Goal: Transaction & Acquisition: Purchase product/service

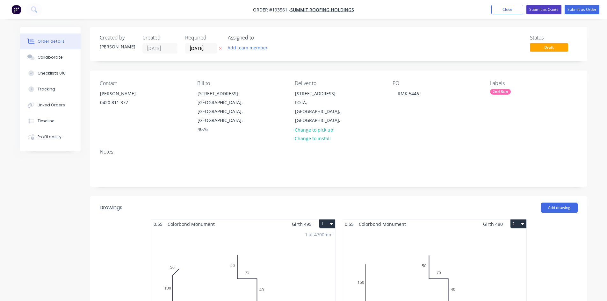
click at [553, 10] on button "Submit as Quote" at bounding box center [543, 10] width 35 height 10
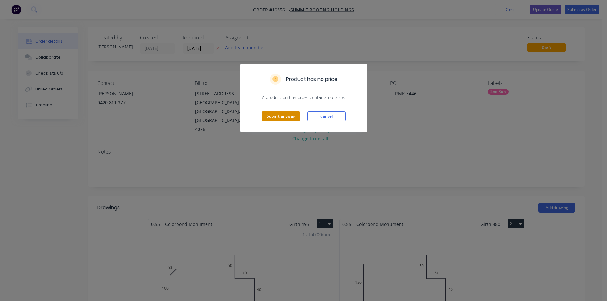
click at [280, 116] on button "Submit anyway" at bounding box center [281, 117] width 38 height 10
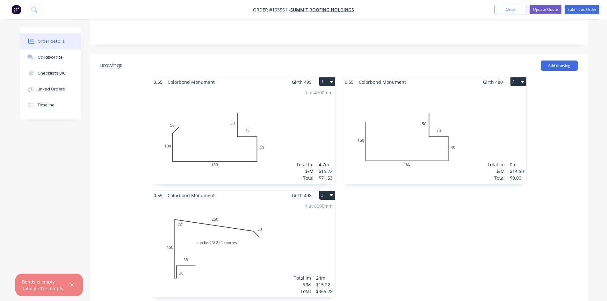
scroll to position [136, 0]
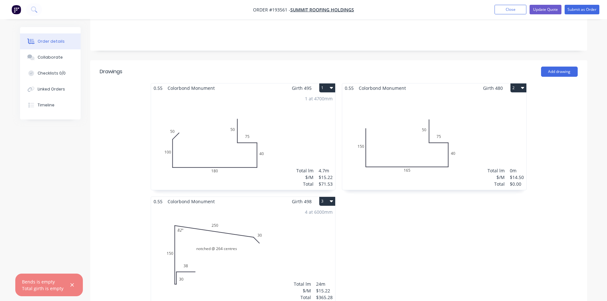
click at [409, 99] on div "Total lm $/M Total 0m $14.50 $0.00" at bounding box center [434, 141] width 184 height 97
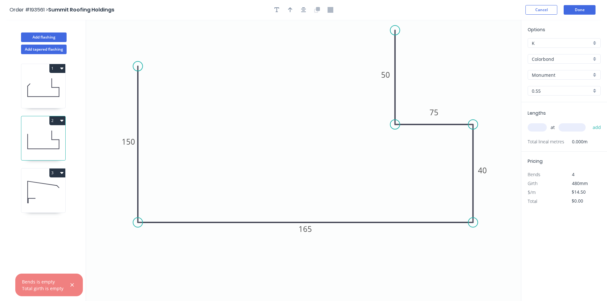
click at [540, 131] on input "text" at bounding box center [537, 127] width 19 height 8
type input "1"
type input "4600"
click at [589, 122] on button "add" at bounding box center [596, 127] width 15 height 11
type input "$66.70"
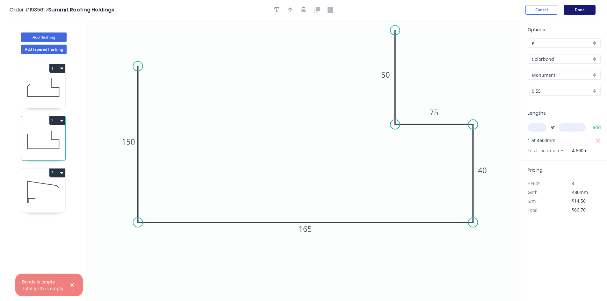
click at [589, 8] on button "Done" at bounding box center [580, 10] width 32 height 10
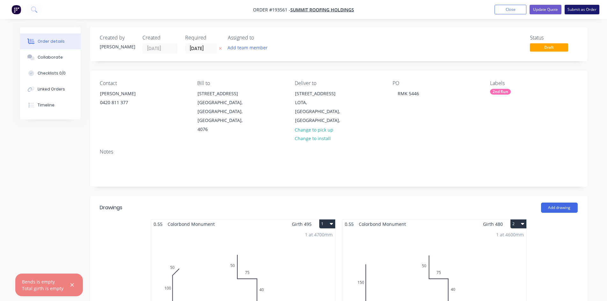
click at [580, 11] on button "Submit as Order" at bounding box center [582, 10] width 35 height 10
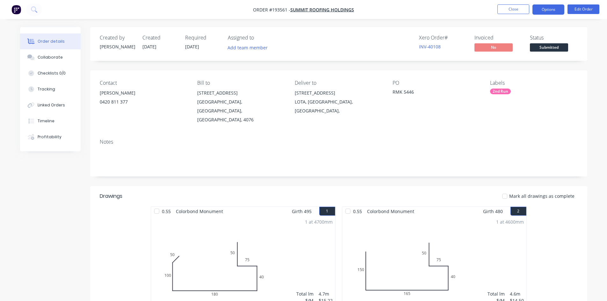
click at [552, 11] on button "Options" at bounding box center [548, 9] width 32 height 10
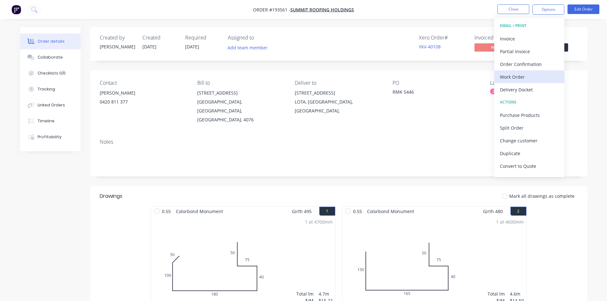
click at [531, 76] on div "Work Order" at bounding box center [529, 76] width 59 height 9
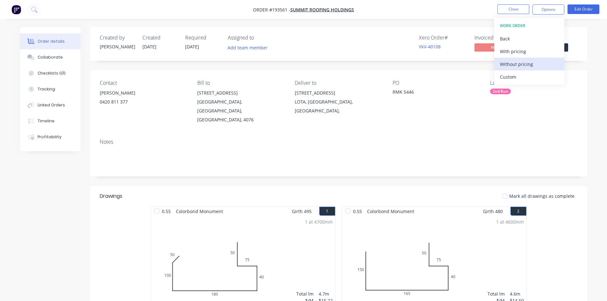
click at [531, 64] on div "Without pricing" at bounding box center [529, 64] width 59 height 9
click at [359, 36] on div "Xero Order # INV-40108 Invoiced No Status Submitted" at bounding box center [435, 44] width 286 height 18
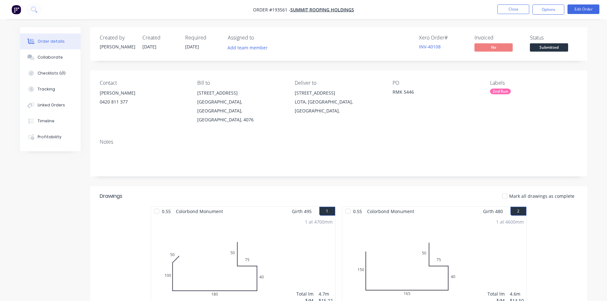
click at [44, 9] on nav "Order #193561 - Summit Roofing Holdings Close Options Edit Order" at bounding box center [303, 9] width 607 height 19
click at [34, 10] on icon at bounding box center [34, 9] width 6 height 6
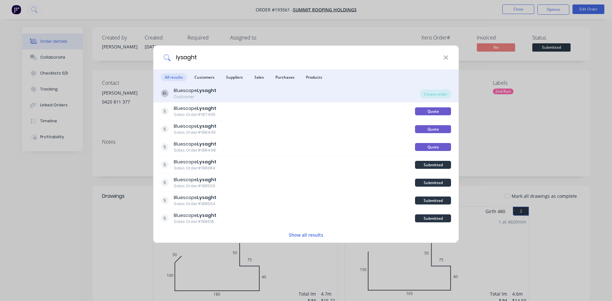
type input "lysaght"
click at [349, 95] on div "BL Bluescope Lysaght Customer" at bounding box center [290, 93] width 259 height 12
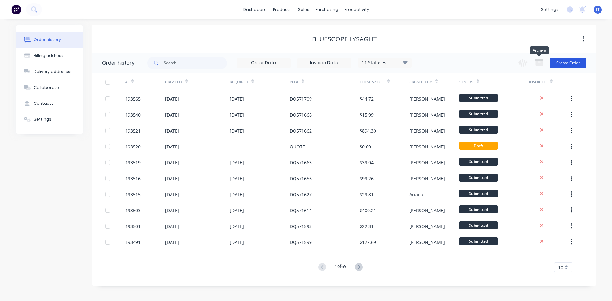
click at [559, 64] on button "Create Order" at bounding box center [567, 63] width 37 height 10
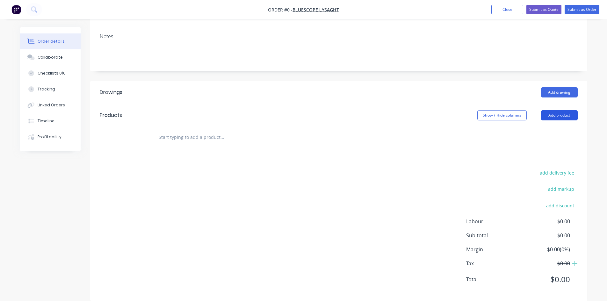
scroll to position [107, 0]
click at [558, 110] on button "Add product" at bounding box center [559, 115] width 37 height 10
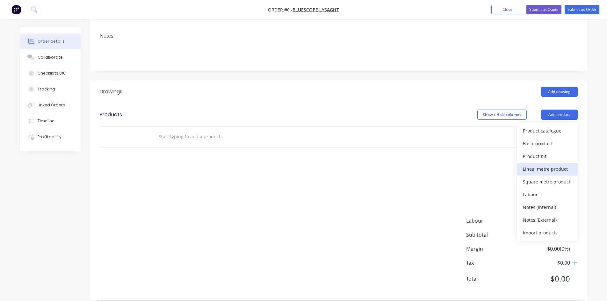
click at [550, 164] on div "Lineal metre product" at bounding box center [547, 168] width 49 height 9
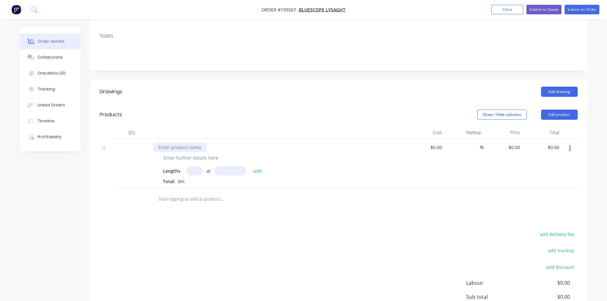
click at [180, 143] on div at bounding box center [179, 147] width 53 height 9
click at [205, 153] on div at bounding box center [190, 157] width 65 height 9
click at [194, 153] on div at bounding box center [190, 157] width 65 height 9
click at [195, 166] on input "text" at bounding box center [195, 170] width 16 height 9
type input "1"
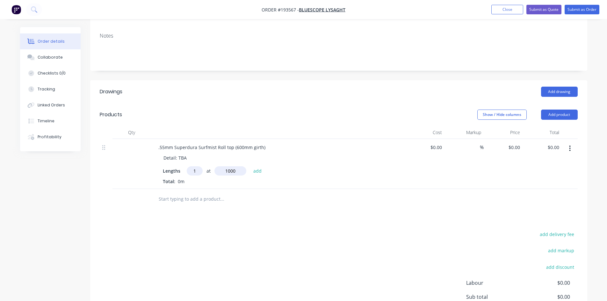
type input "1000"
click at [250, 166] on button "add" at bounding box center [257, 170] width 15 height 9
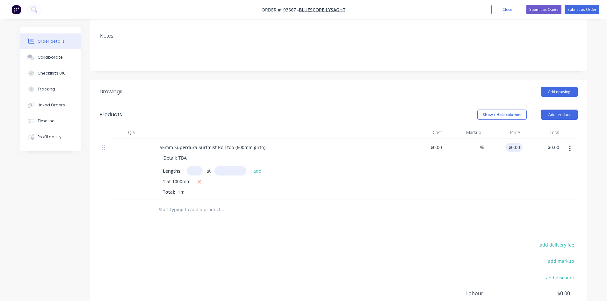
click at [520, 143] on input "$0.00" at bounding box center [515, 147] width 15 height 9
type input "$94.48"
click at [589, 147] on div "Order details Collaborate Checklists 0/0 Tracking Linked Orders Timeline Profit…" at bounding box center [304, 151] width 580 height 463
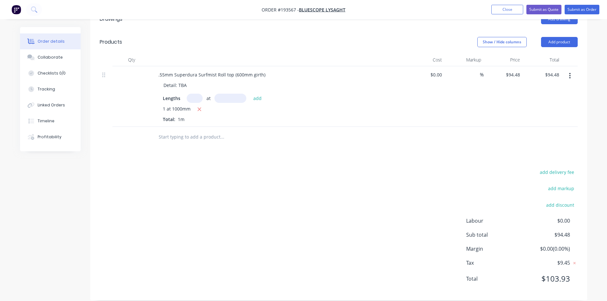
click at [572, 70] on button "button" at bounding box center [569, 75] width 15 height 11
click at [543, 101] on div "Duplicate" at bounding box center [547, 105] width 49 height 9
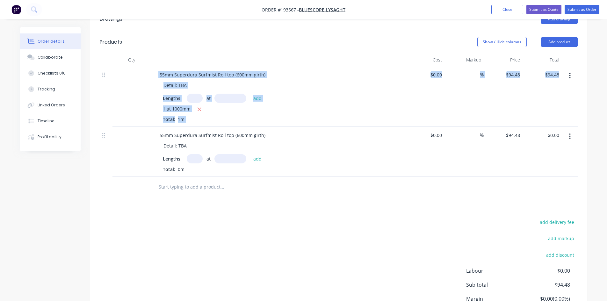
drag, startPoint x: 102, startPoint y: 129, endPoint x: 104, endPoint y: 83, distance: 46.0
click at [102, 66] on div ".55mm Superdura Surfmist Roll top (600mm girth) Detail: TBA Lengths at add 1 at…" at bounding box center [339, 121] width 478 height 111
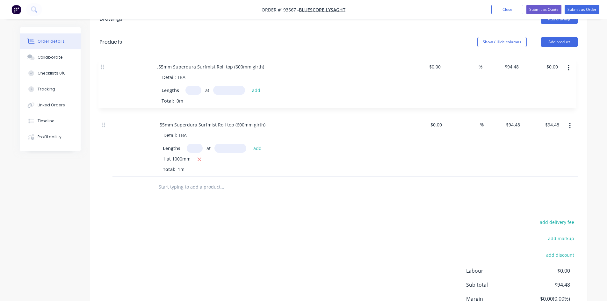
drag, startPoint x: 106, startPoint y: 126, endPoint x: 103, endPoint y: 66, distance: 60.0
click at [103, 66] on div ".55mm Superdura Surfmist Roll top (600mm girth) Detail: TBA Lengths at add 1 at…" at bounding box center [339, 121] width 478 height 111
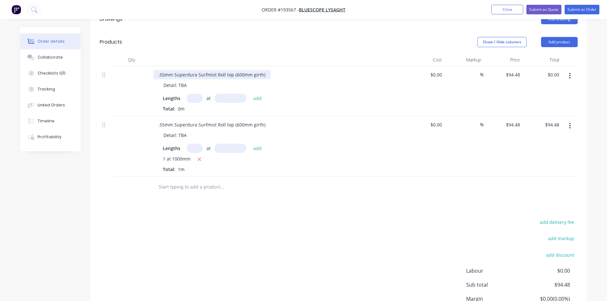
click at [237, 70] on div ".55mm Superdura Surfmist Roll top (600mm girth)" at bounding box center [211, 74] width 117 height 9
click at [315, 96] on div "Lengths at add Total: 0m" at bounding box center [278, 103] width 231 height 18
click at [513, 70] on input "94.48" at bounding box center [515, 74] width 15 height 9
type input "$70.92"
click at [435, 164] on div "$0.00 $0.00" at bounding box center [425, 146] width 39 height 61
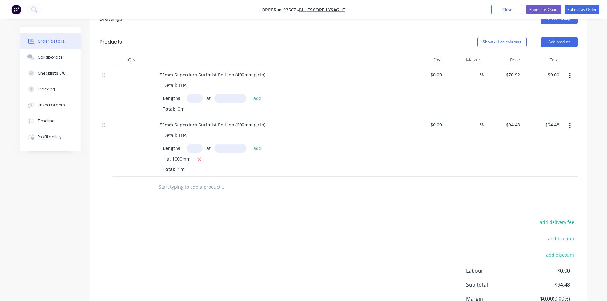
click at [198, 95] on div "Lengths at add Total: 0m" at bounding box center [278, 103] width 231 height 18
click at [196, 94] on input "text" at bounding box center [195, 98] width 16 height 9
type input "1"
type input "1000"
click at [250, 94] on button "add" at bounding box center [257, 98] width 15 height 9
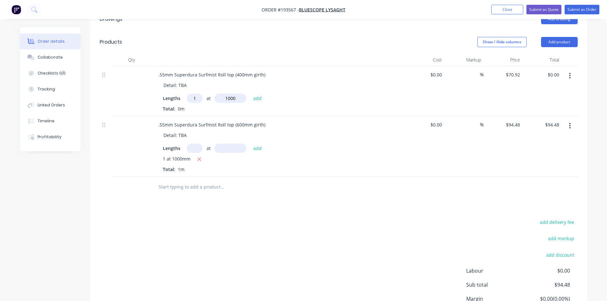
type input "$70.92"
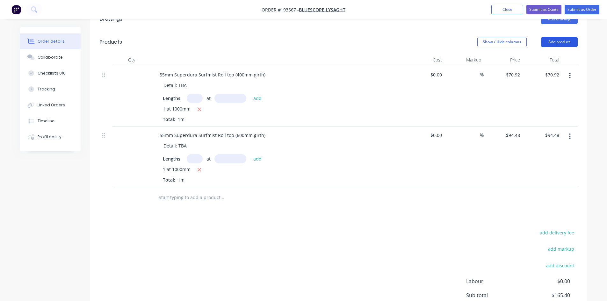
click at [570, 37] on button "Add product" at bounding box center [559, 42] width 37 height 10
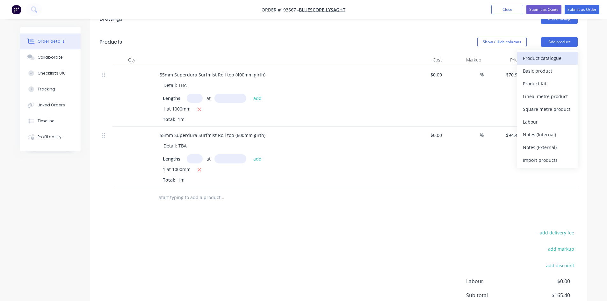
click at [543, 54] on div "Product catalogue" at bounding box center [547, 58] width 49 height 9
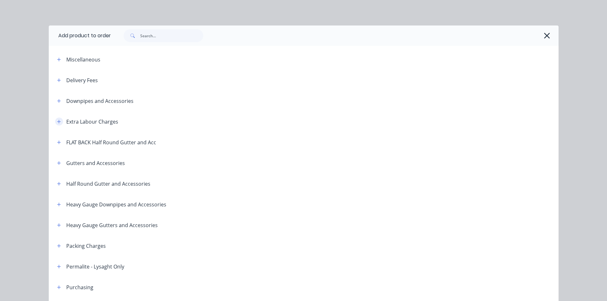
click at [58, 120] on icon "button" at bounding box center [59, 121] width 4 height 4
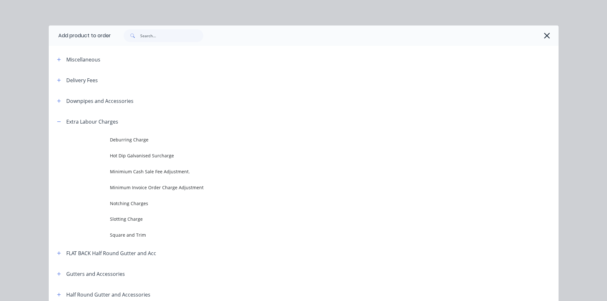
click at [157, 219] on span "Slotting Charge" at bounding box center [289, 219] width 359 height 7
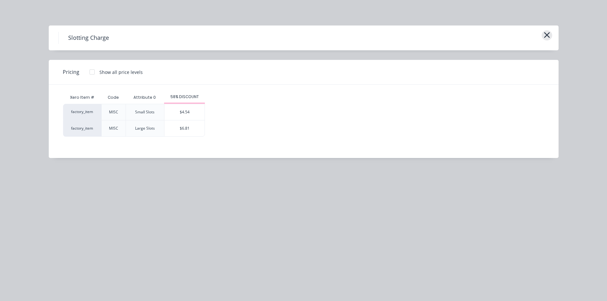
click at [544, 37] on icon "button" at bounding box center [547, 35] width 7 height 9
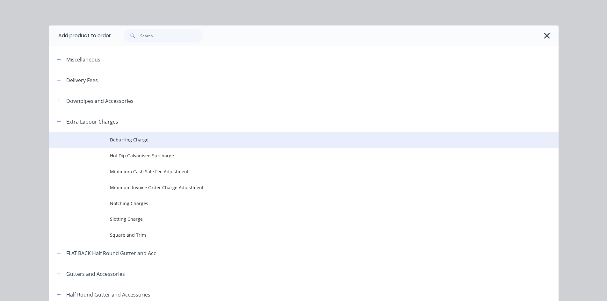
scroll to position [111, 0]
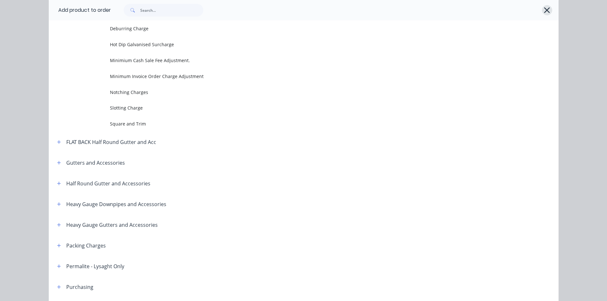
click at [546, 10] on icon "button" at bounding box center [547, 10] width 7 height 9
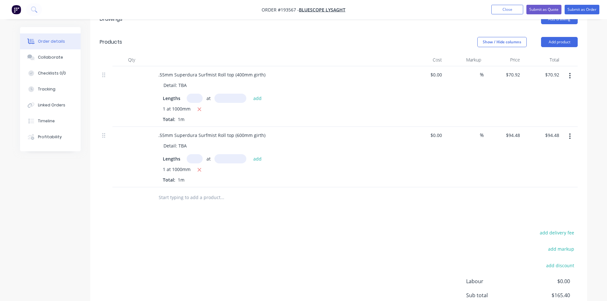
click at [571, 131] on button "button" at bounding box center [569, 136] width 15 height 11
click at [547, 161] on div "Duplicate" at bounding box center [547, 165] width 49 height 9
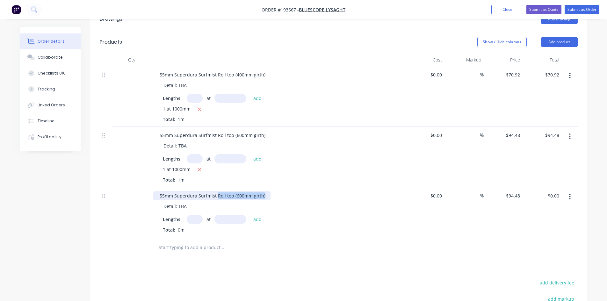
drag, startPoint x: 216, startPoint y: 185, endPoint x: 278, endPoint y: 188, distance: 61.2
click at [277, 191] on div ".55mm Superdura Surfmist Roll top (600mm girth)" at bounding box center [278, 195] width 250 height 9
click at [186, 203] on div ".55mm Superdura Surfmist slotted "M-Type" gutter Detail: TBA Lengths at add Tot…" at bounding box center [278, 212] width 255 height 50
click at [191, 215] on input "text" at bounding box center [195, 219] width 16 height 9
type input "1"
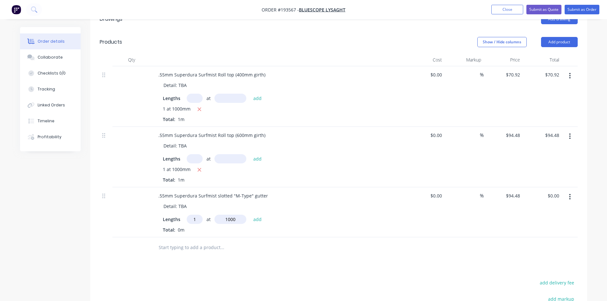
type input "1000"
click at [250, 215] on button "add" at bounding box center [257, 219] width 15 height 9
type input "$94.48"
click at [513, 191] on input "94.48" at bounding box center [513, 195] width 17 height 9
type input "$64.29"
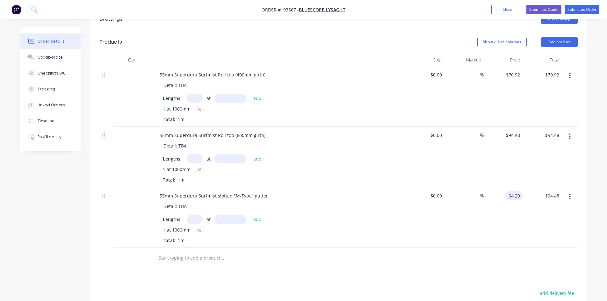
type input "$64.29"
click at [495, 248] on div at bounding box center [339, 258] width 478 height 21
click at [545, 4] on nav "Order #193567 - Bluescope Lysaght Add product Close Submit as Quote Submit as O…" at bounding box center [303, 9] width 607 height 19
click at [545, 7] on button "Submit as Quote" at bounding box center [543, 10] width 35 height 10
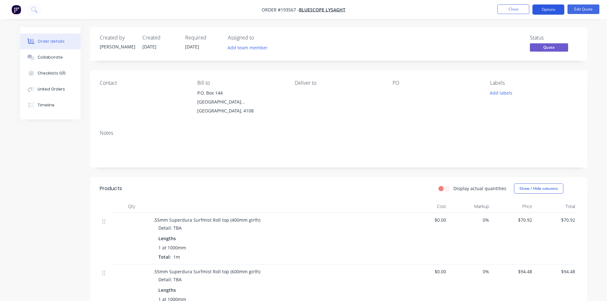
click at [545, 11] on button "Options" at bounding box center [548, 9] width 32 height 10
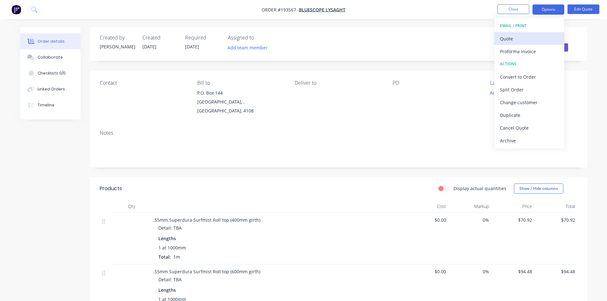
click at [530, 36] on div "Quote" at bounding box center [529, 38] width 59 height 9
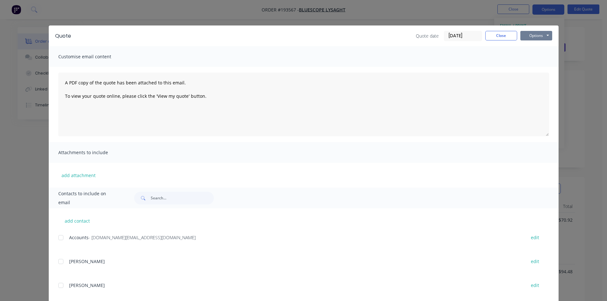
click at [534, 31] on button "Options" at bounding box center [536, 36] width 32 height 10
click at [534, 32] on button "Options" at bounding box center [536, 36] width 32 height 10
click at [537, 32] on button "Options" at bounding box center [536, 36] width 32 height 10
click at [545, 46] on button "Preview" at bounding box center [540, 47] width 41 height 11
click at [28, 5] on div "Quote Quote date [DATE] Close Options Preview Print Email Customise email conte…" at bounding box center [303, 150] width 607 height 301
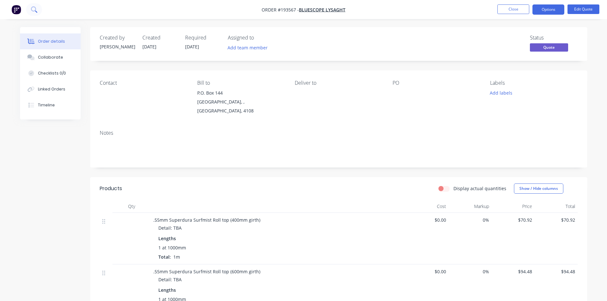
click at [40, 9] on button at bounding box center [34, 9] width 16 height 13
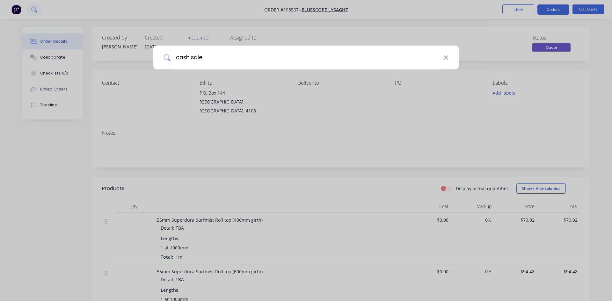
type input "cash sale"
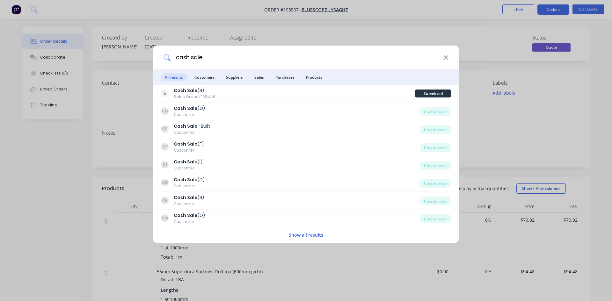
click at [268, 31] on div "cash sale All results Customers Suppliers Sales Purchases Products Cash Sale (B…" at bounding box center [306, 150] width 612 height 301
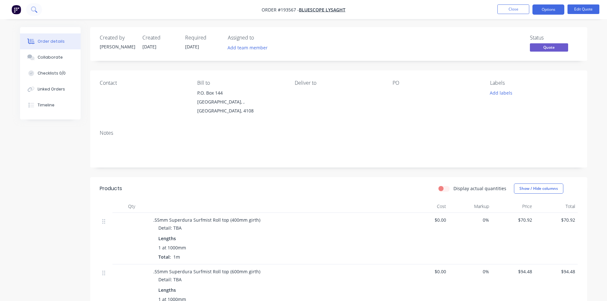
click at [32, 9] on icon at bounding box center [34, 9] width 6 height 6
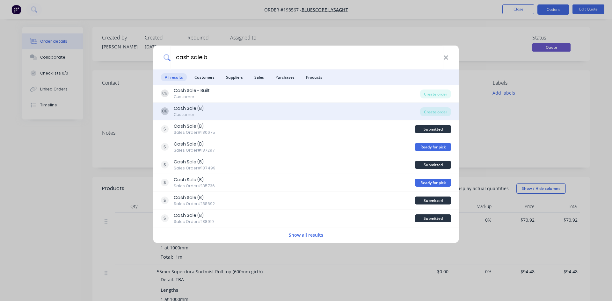
type input "cash sale b"
click at [226, 115] on div "CB Cash Sale (B) Customer" at bounding box center [290, 111] width 259 height 12
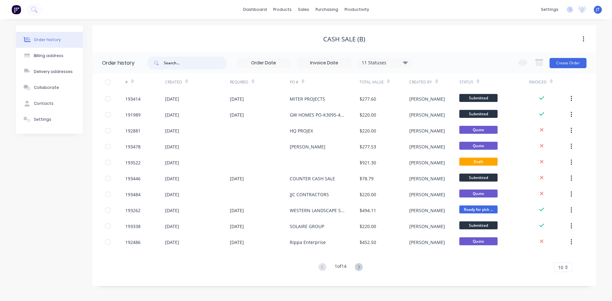
click at [203, 63] on input "text" at bounding box center [195, 63] width 63 height 13
click at [574, 66] on button "Create Order" at bounding box center [567, 63] width 37 height 10
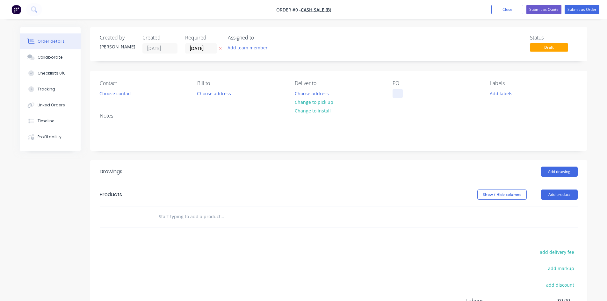
click at [401, 93] on div at bounding box center [398, 93] width 10 height 9
click at [551, 172] on button "Add drawing" at bounding box center [559, 172] width 37 height 10
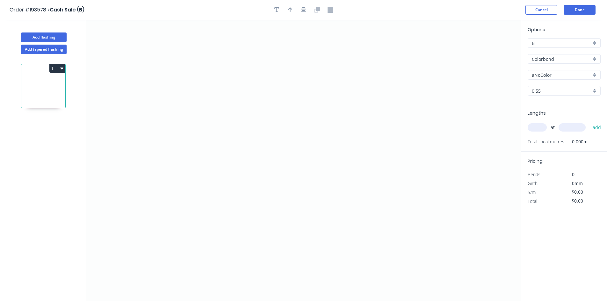
click at [550, 61] on input "Colorbond" at bounding box center [562, 59] width 60 height 7
click at [548, 119] on div "Zincalume" at bounding box center [564, 114] width 72 height 11
type input "Zincalume"
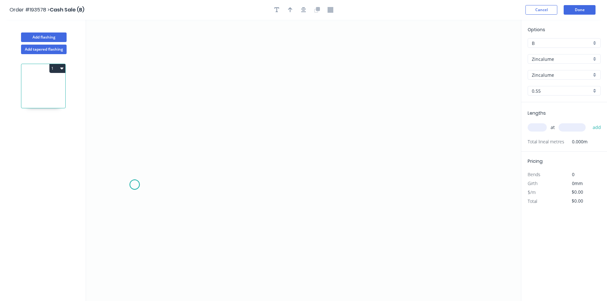
click at [134, 185] on icon "0" at bounding box center [303, 160] width 435 height 281
click at [149, 170] on icon at bounding box center [142, 177] width 15 height 15
click at [473, 171] on icon "0 ?" at bounding box center [303, 160] width 435 height 281
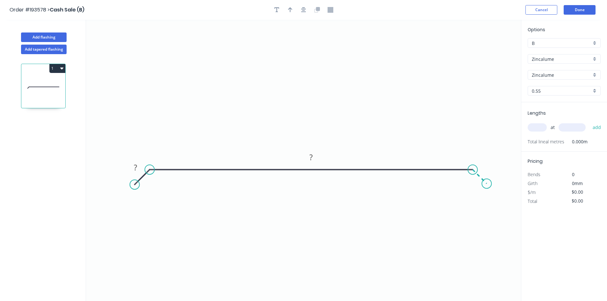
click at [487, 184] on icon "0 ? ?" at bounding box center [303, 160] width 435 height 281
click at [487, 184] on circle at bounding box center [487, 184] width 10 height 10
click at [484, 171] on rect at bounding box center [486, 167] width 13 height 9
type input "$30.09"
click at [242, 201] on icon "0 35 790 35" at bounding box center [303, 160] width 435 height 281
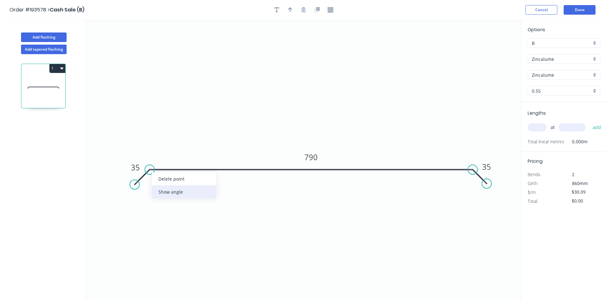
click at [174, 194] on div "Show angle" at bounding box center [184, 191] width 64 height 13
click at [487, 192] on div "Show angle" at bounding box center [502, 195] width 64 height 13
click at [163, 183] on rect at bounding box center [155, 183] width 21 height 13
click at [157, 186] on tspan "º" at bounding box center [157, 184] width 3 height 11
click at [539, 126] on input "text" at bounding box center [537, 127] width 19 height 8
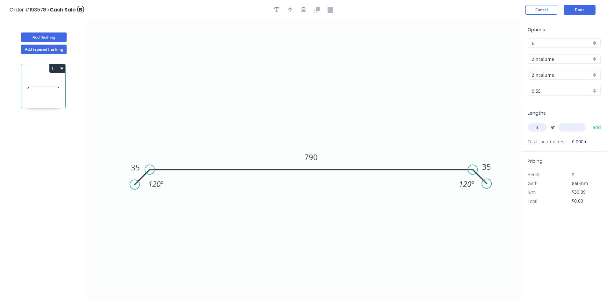
type input "3"
type input "2500"
click at [589, 122] on button "add" at bounding box center [596, 127] width 15 height 11
type input "$225.68"
click at [47, 34] on button "Add flashing" at bounding box center [44, 37] width 46 height 10
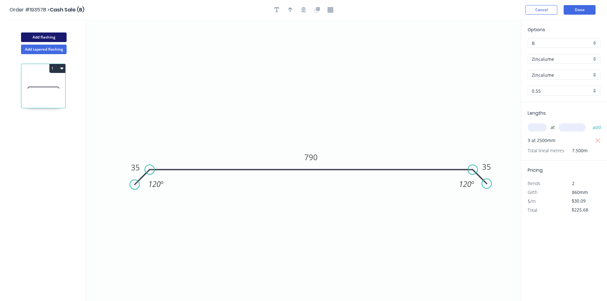
type input "$0.00"
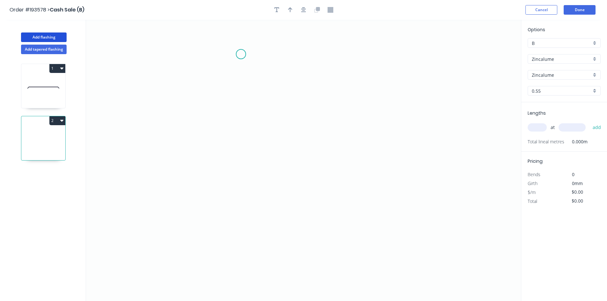
click at [241, 54] on icon "0" at bounding box center [303, 160] width 435 height 281
click at [243, 151] on icon "0" at bounding box center [303, 160] width 435 height 281
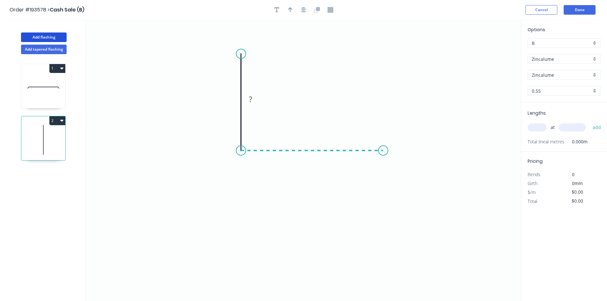
click at [383, 157] on icon "0 ?" at bounding box center [303, 160] width 435 height 281
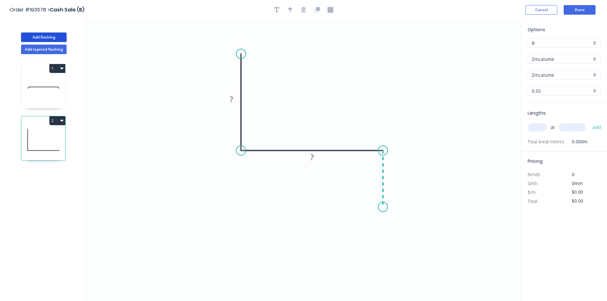
click at [384, 207] on icon "0 ? ?" at bounding box center [303, 160] width 435 height 281
click at [398, 171] on rect at bounding box center [392, 175] width 21 height 13
click at [397, 174] on rect at bounding box center [392, 176] width 13 height 9
type input "$10.63"
click at [536, 130] on input "text" at bounding box center [537, 127] width 19 height 8
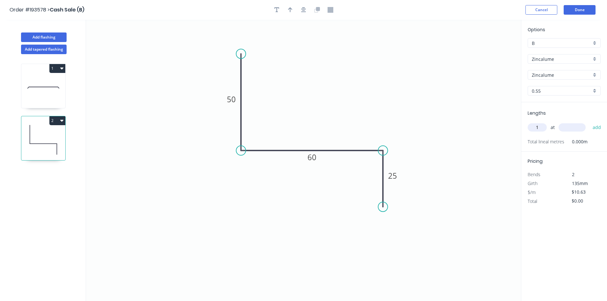
type input "1"
type input "4000"
click at [589, 122] on button "add" at bounding box center [596, 127] width 15 height 11
type input "$42.52"
click at [54, 39] on button "Add flashing" at bounding box center [44, 37] width 46 height 10
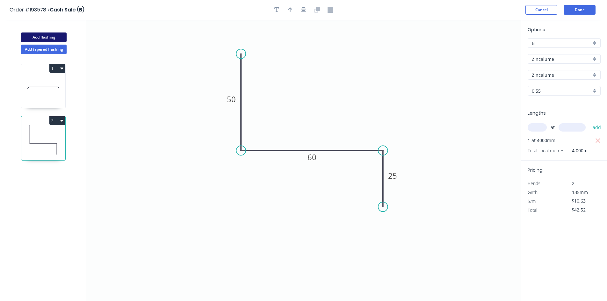
type input "$0.00"
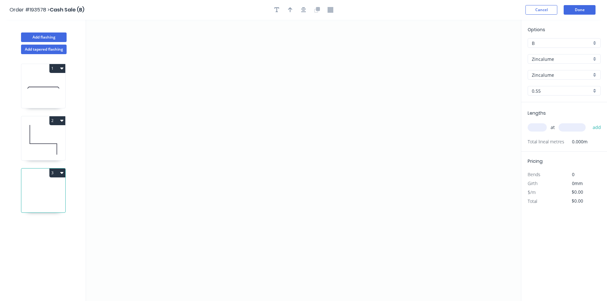
drag, startPoint x: 545, startPoint y: 61, endPoint x: 549, endPoint y: 65, distance: 5.6
click at [546, 61] on input "Zincalume" at bounding box center [562, 59] width 60 height 7
click at [554, 75] on div "Colorbond" at bounding box center [564, 71] width 72 height 11
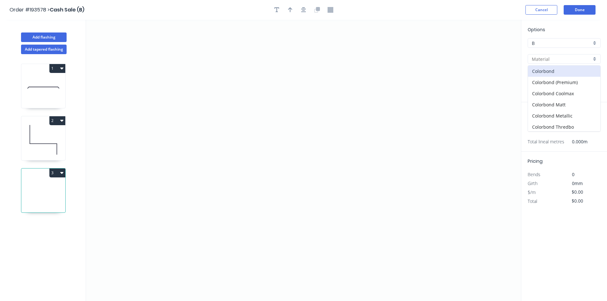
type input "Colorbond"
type input "aNoColor"
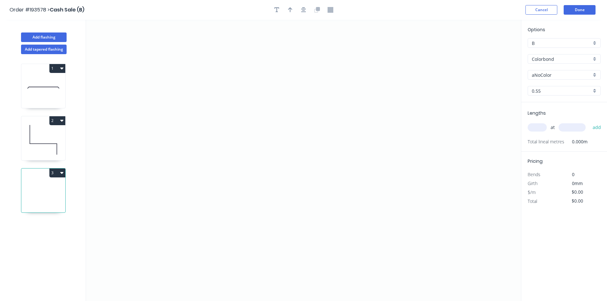
click at [554, 74] on input "aNoColor" at bounding box center [562, 75] width 60 height 7
click at [559, 127] on div "Manor Red" at bounding box center [564, 125] width 72 height 11
type input "Manor Red"
click at [137, 98] on icon "0" at bounding box center [303, 160] width 435 height 281
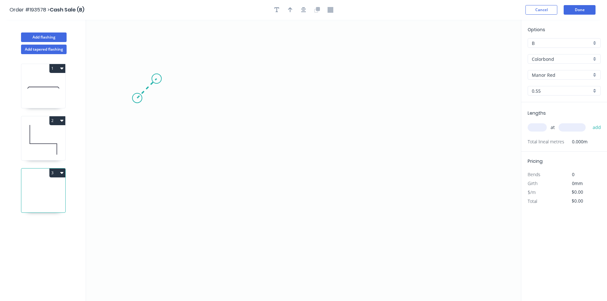
click at [156, 78] on icon "0" at bounding box center [303, 160] width 435 height 281
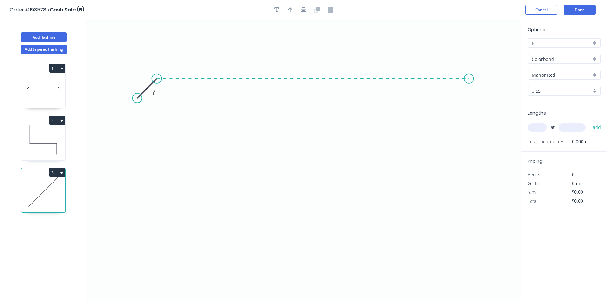
click at [469, 81] on icon "0 ?" at bounding box center [303, 160] width 435 height 281
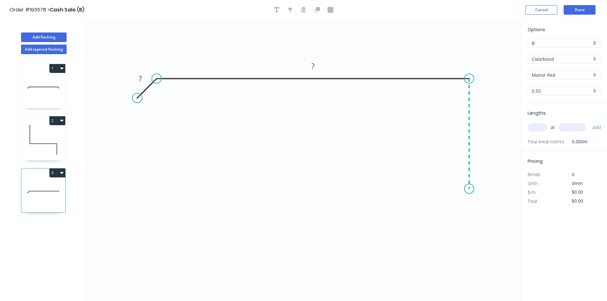
click at [469, 189] on icon "0 ? ?" at bounding box center [303, 160] width 435 height 281
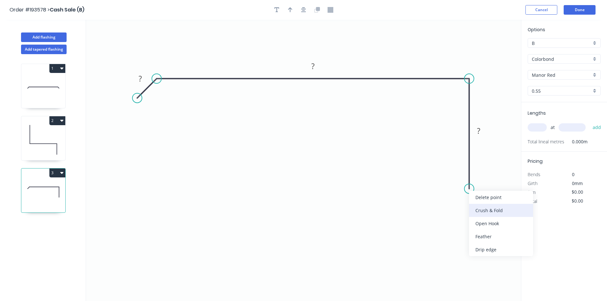
click at [483, 211] on div "Crush & Fold" at bounding box center [501, 210] width 64 height 13
click at [476, 209] on div "Flip bend" at bounding box center [498, 211] width 64 height 13
drag, startPoint x: 492, startPoint y: 179, endPoint x: 451, endPoint y: 194, distance: 43.9
click at [451, 194] on rect at bounding box center [441, 191] width 25 height 13
click at [141, 78] on tspan "?" at bounding box center [140, 78] width 3 height 11
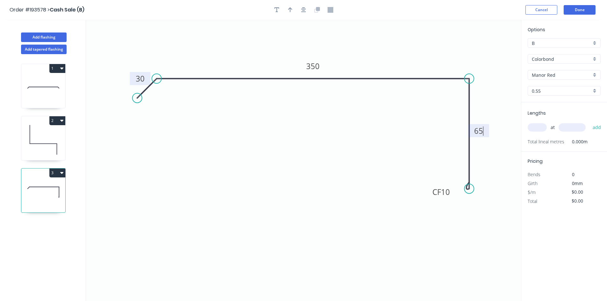
type input "$21.76"
click at [541, 131] on input "text" at bounding box center [537, 127] width 19 height 8
type input "1"
type input "3600"
click at [589, 122] on button "add" at bounding box center [596, 127] width 15 height 11
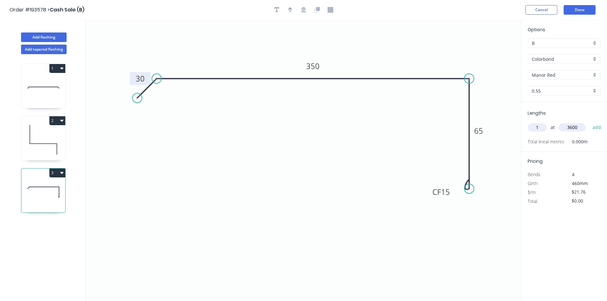
type input "$78.34"
click at [305, 10] on icon "button" at bounding box center [303, 10] width 5 height 6
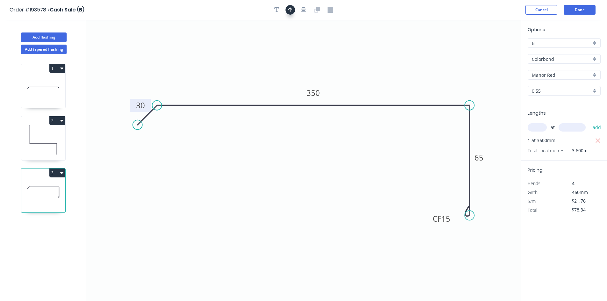
click at [288, 11] on icon "button" at bounding box center [290, 10] width 4 height 6
click at [489, 52] on icon at bounding box center [489, 44] width 6 height 20
click at [58, 96] on icon at bounding box center [43, 87] width 44 height 41
type input "Zincalume"
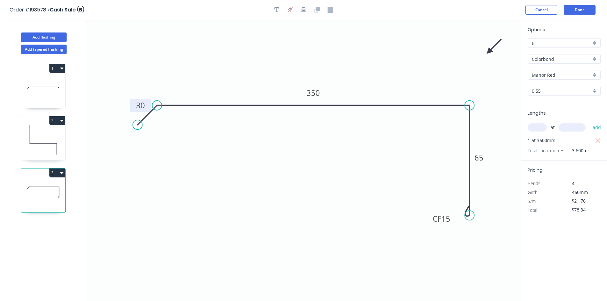
type input "$30.09"
type input "$225.68"
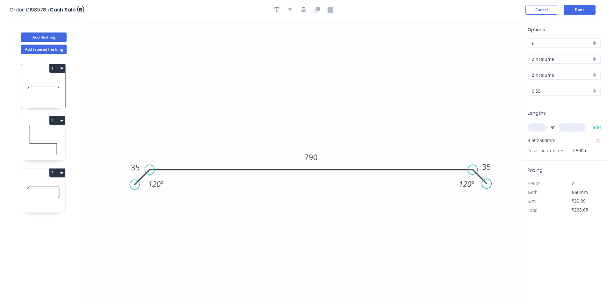
click at [534, 129] on input "text" at bounding box center [537, 127] width 19 height 8
type input "3"
type input "2700"
click at [589, 122] on button "add" at bounding box center [596, 127] width 15 height 11
click at [599, 139] on icon "button" at bounding box center [598, 141] width 6 height 8
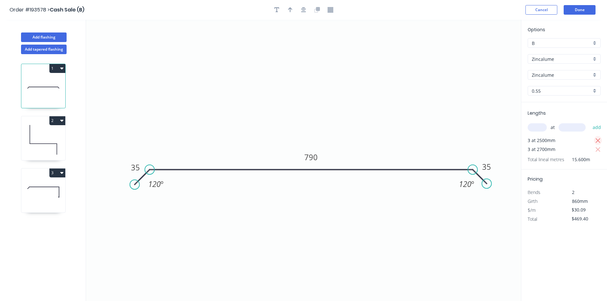
type input "$243.73"
click at [38, 134] on icon at bounding box center [43, 139] width 44 height 41
type input "$10.63"
type input "$42.52"
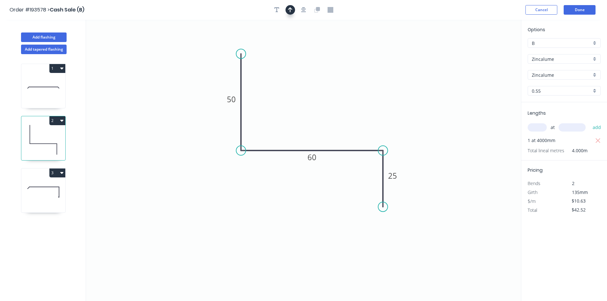
click at [287, 9] on button "button" at bounding box center [290, 10] width 10 height 10
drag, startPoint x: 491, startPoint y: 51, endPoint x: 488, endPoint y: 51, distance: 3.2
click at [491, 51] on icon "0 50 60 25" at bounding box center [303, 160] width 435 height 281
click at [488, 51] on icon at bounding box center [489, 44] width 6 height 20
drag, startPoint x: 488, startPoint y: 51, endPoint x: 404, endPoint y: 67, distance: 85.7
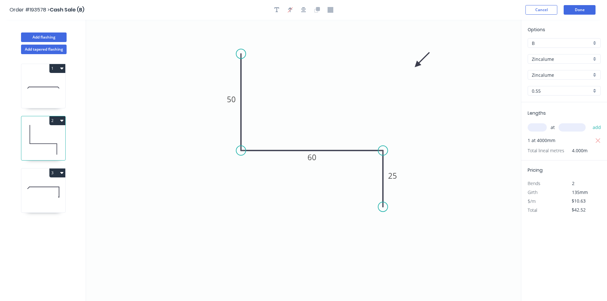
click at [413, 67] on icon at bounding box center [422, 60] width 18 height 18
click at [51, 95] on icon at bounding box center [43, 87] width 44 height 41
type input "$30.09"
type input "$243.73"
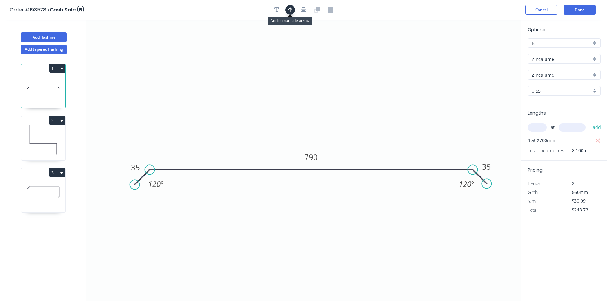
click at [288, 11] on icon "button" at bounding box center [290, 10] width 4 height 6
drag, startPoint x: 456, startPoint y: 65, endPoint x: 455, endPoint y: 72, distance: 7.4
click at [401, 84] on icon at bounding box center [404, 73] width 6 height 20
click at [589, 7] on button "Done" at bounding box center [580, 10] width 32 height 10
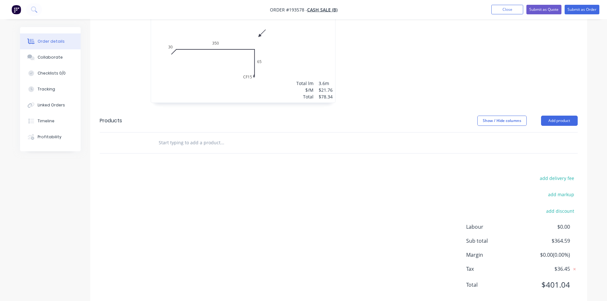
scroll to position [316, 0]
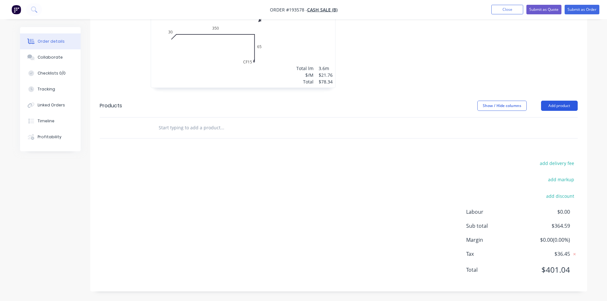
click at [559, 102] on button "Add product" at bounding box center [559, 106] width 37 height 10
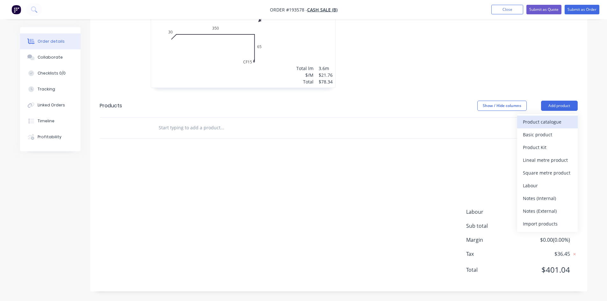
click at [549, 121] on div "Product catalogue" at bounding box center [547, 121] width 49 height 9
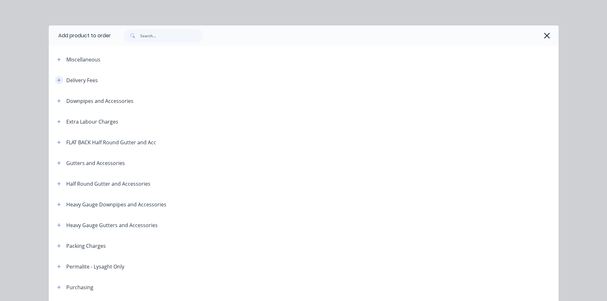
click at [55, 82] on button "button" at bounding box center [59, 80] width 8 height 8
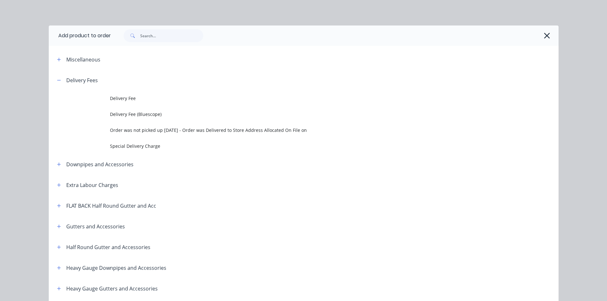
drag, startPoint x: 117, startPoint y: 93, endPoint x: 119, endPoint y: 96, distance: 3.4
click at [118, 94] on td "Delivery Fee" at bounding box center [334, 98] width 449 height 16
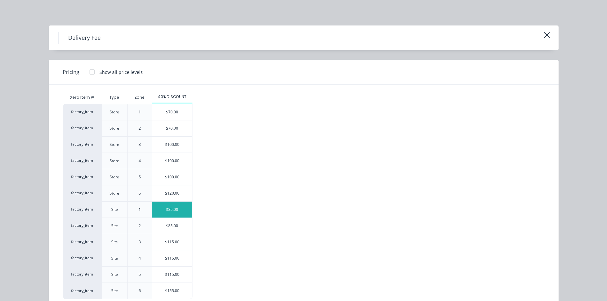
click at [184, 211] on div "$85.00" at bounding box center [172, 210] width 40 height 16
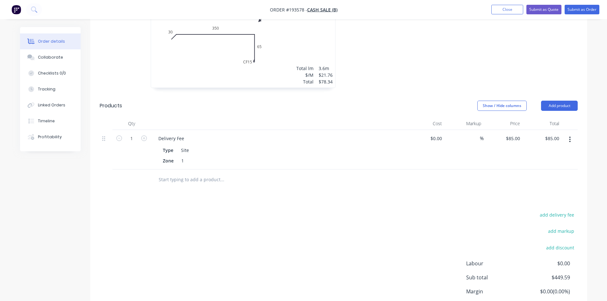
scroll to position [0, 0]
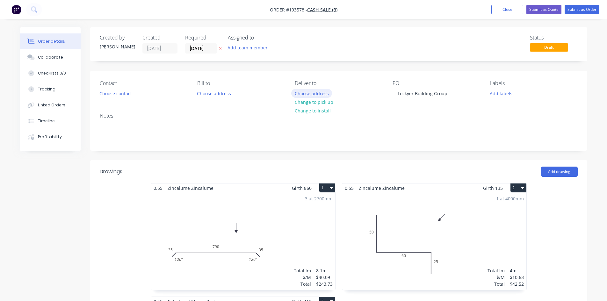
click at [309, 92] on button "Choose address" at bounding box center [311, 93] width 41 height 9
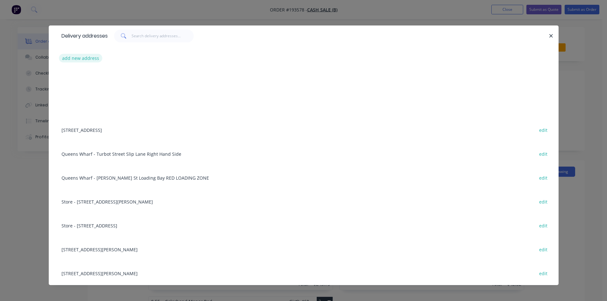
click at [80, 64] on div "add new address" at bounding box center [303, 58] width 491 height 24
click at [79, 61] on button "add new address" at bounding box center [81, 58] width 44 height 9
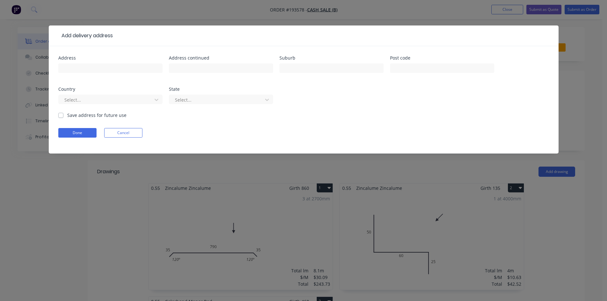
click at [95, 76] on div at bounding box center [110, 71] width 104 height 19
click at [101, 70] on input "text" at bounding box center [110, 68] width 104 height 10
type input "[STREET_ADDRESS][PERSON_NAME],"
type input "[GEOGRAPHIC_DATA]"
click button "Done" at bounding box center [77, 133] width 38 height 10
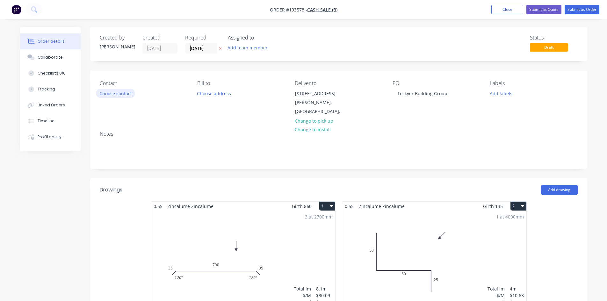
click at [117, 96] on button "Choose contact" at bounding box center [115, 93] width 39 height 9
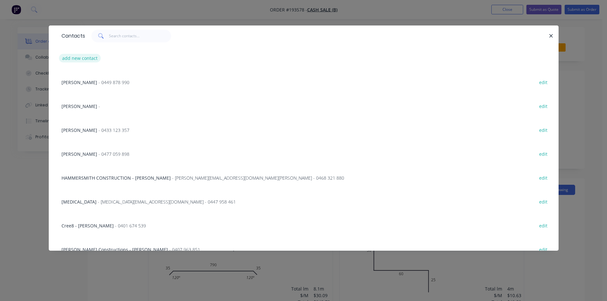
click at [73, 58] on button "add new contact" at bounding box center [80, 58] width 42 height 9
select select "AU"
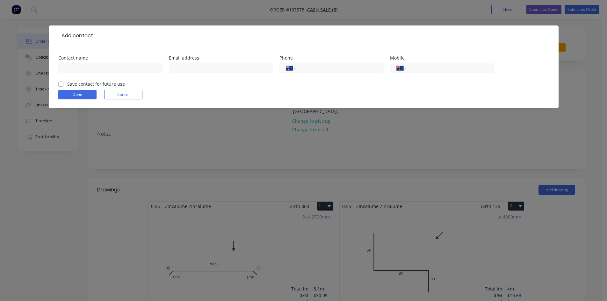
click at [94, 73] on div at bounding box center [110, 71] width 104 height 19
click at [96, 70] on input "text" at bounding box center [110, 68] width 104 height 10
type input "[PERSON_NAME]"
type input "0432 645 449"
click button "Done" at bounding box center [77, 95] width 38 height 10
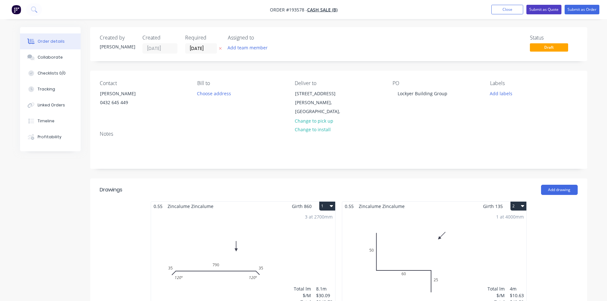
click at [541, 8] on button "Submit as Quote" at bounding box center [543, 10] width 35 height 10
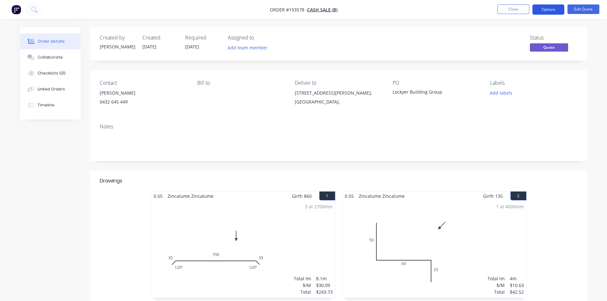
click at [545, 11] on button "Options" at bounding box center [548, 9] width 32 height 10
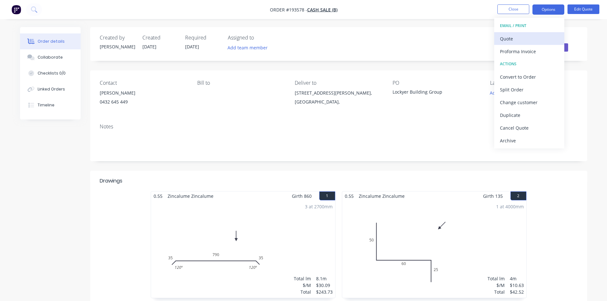
click at [524, 37] on div "Quote" at bounding box center [529, 38] width 59 height 9
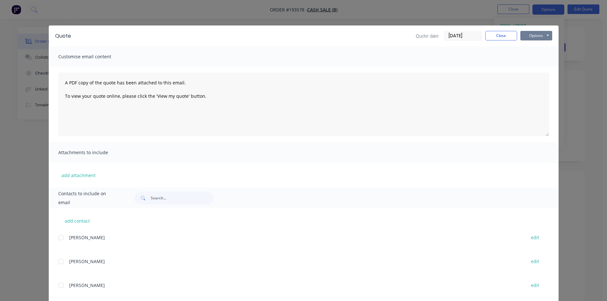
click at [541, 35] on button "Options" at bounding box center [536, 36] width 32 height 10
click at [545, 45] on button "Preview" at bounding box center [540, 47] width 41 height 11
drag, startPoint x: 66, startPoint y: 18, endPoint x: 47, endPoint y: 11, distance: 20.4
click at [66, 18] on div "Quote Quote date [DATE] Close Options Preview Print Email Customise email conte…" at bounding box center [303, 150] width 607 height 301
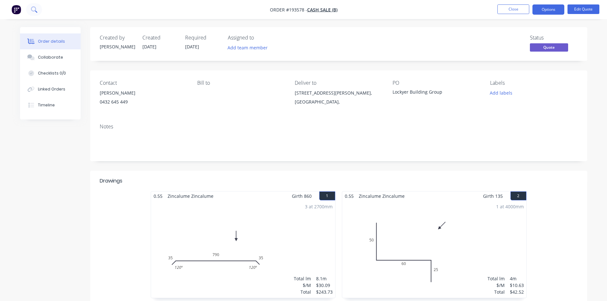
click at [32, 9] on icon at bounding box center [34, 9] width 6 height 6
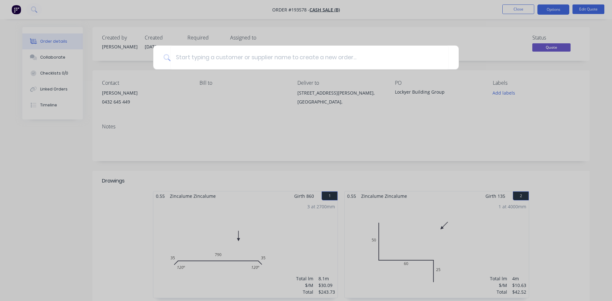
click at [366, 26] on div at bounding box center [306, 150] width 612 height 301
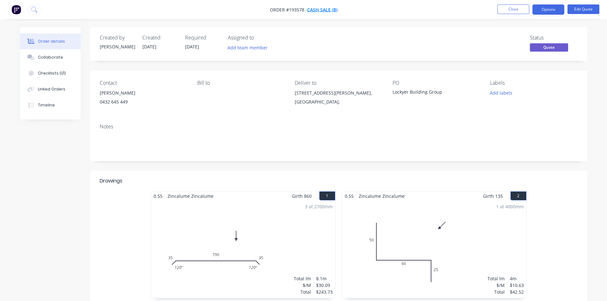
click at [325, 12] on span "Cash Sale (B)" at bounding box center [322, 10] width 30 height 6
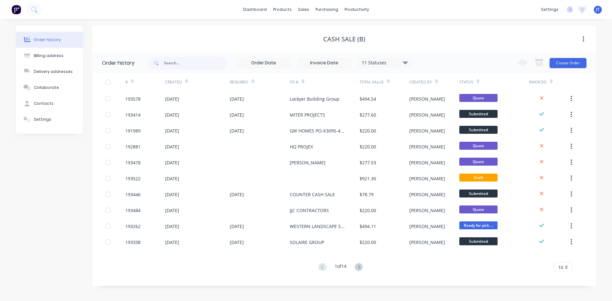
drag, startPoint x: 76, startPoint y: 230, endPoint x: 76, endPoint y: 234, distance: 3.8
click at [76, 234] on div "Order history Billing address Delivery addresses Collaborate Contacts Settings" at bounding box center [49, 155] width 67 height 261
click at [71, 15] on div "dashboard products sales purchasing productivity dashboard products Product Cat…" at bounding box center [306, 9] width 612 height 19
click at [33, 8] on icon at bounding box center [34, 9] width 6 height 6
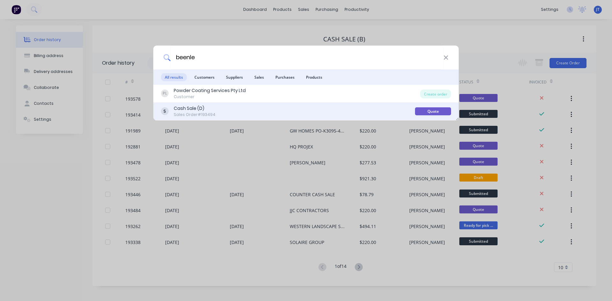
type input "beenle"
click at [238, 113] on div "Cash Sale (D) Sales Order #193494" at bounding box center [288, 111] width 254 height 12
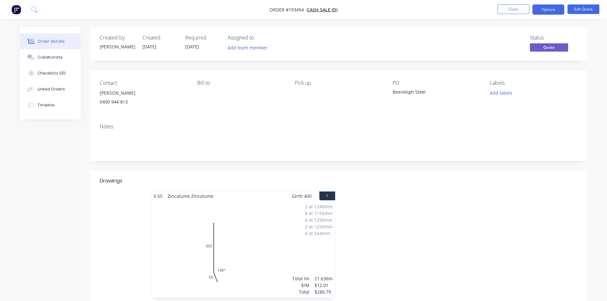
click at [431, 173] on header "Drawings" at bounding box center [338, 181] width 497 height 20
click at [425, 166] on div "Created by [PERSON_NAME] Created [DATE] Required [DATE] Assigned to Add team me…" at bounding box center [338, 217] width 497 height 381
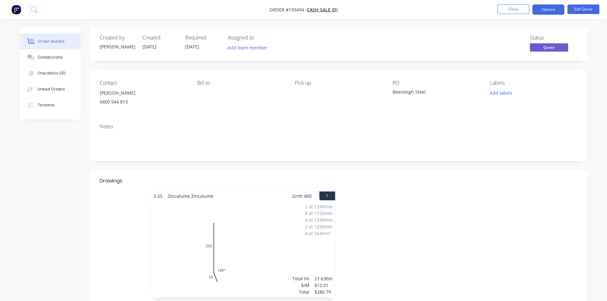
click at [425, 166] on div "Created by [PERSON_NAME] Created [DATE] Required [DATE] Assigned to Add team me…" at bounding box center [338, 217] width 497 height 381
click at [132, 181] on div "Drawings" at bounding box center [151, 181] width 102 height 8
